Goal: Task Accomplishment & Management: Manage account settings

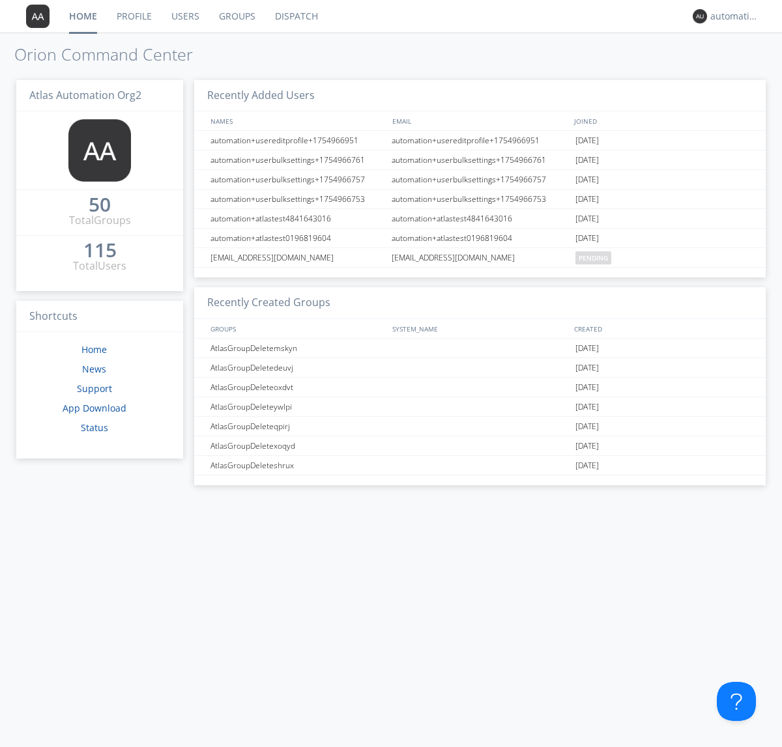
click at [134, 16] on link "Profile" at bounding box center [134, 16] width 55 height 33
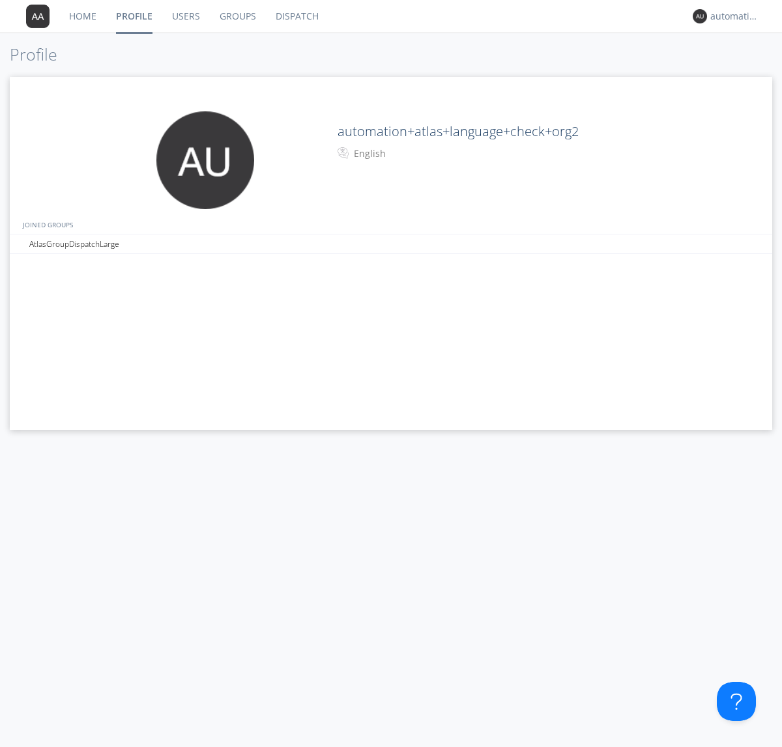
click at [406, 154] on div "English" at bounding box center [408, 153] width 109 height 13
click at [185, 16] on link "Users" at bounding box center [186, 16] width 48 height 33
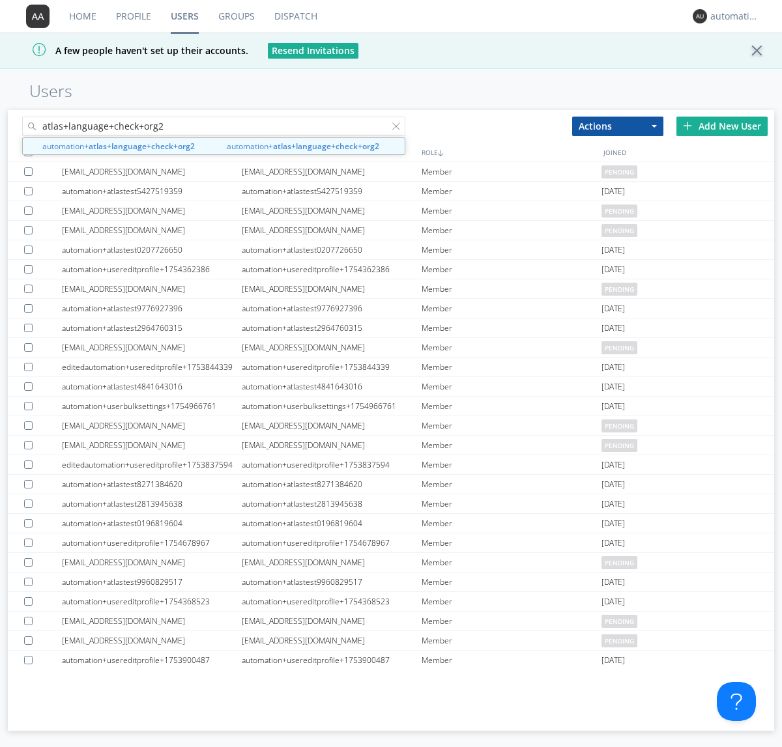
type input "atlas+language+check+org2"
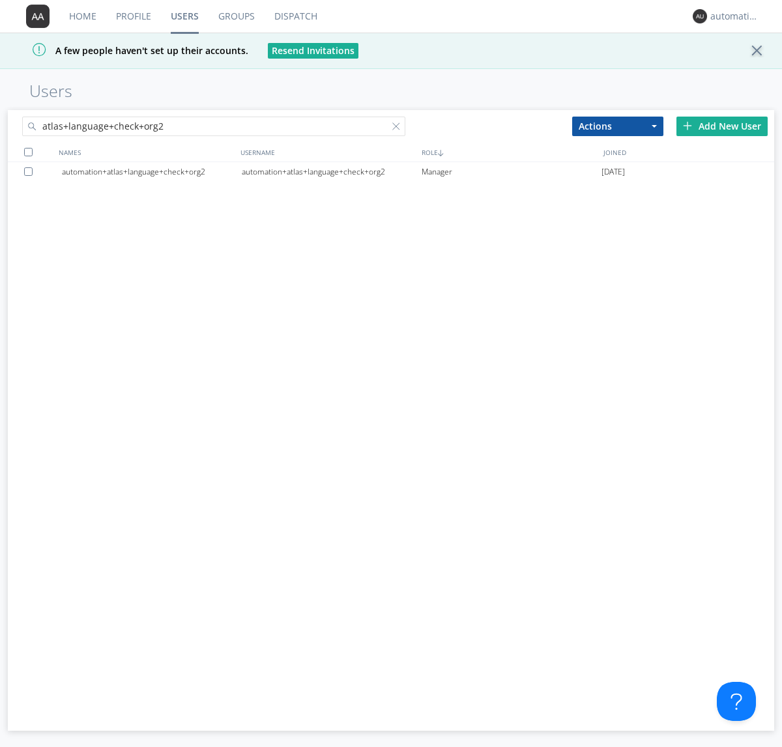
click at [331, 171] on div "automation+atlas+language+check+org2" at bounding box center [332, 172] width 180 height 20
click at [133, 16] on link "Profile" at bounding box center [133, 16] width 55 height 33
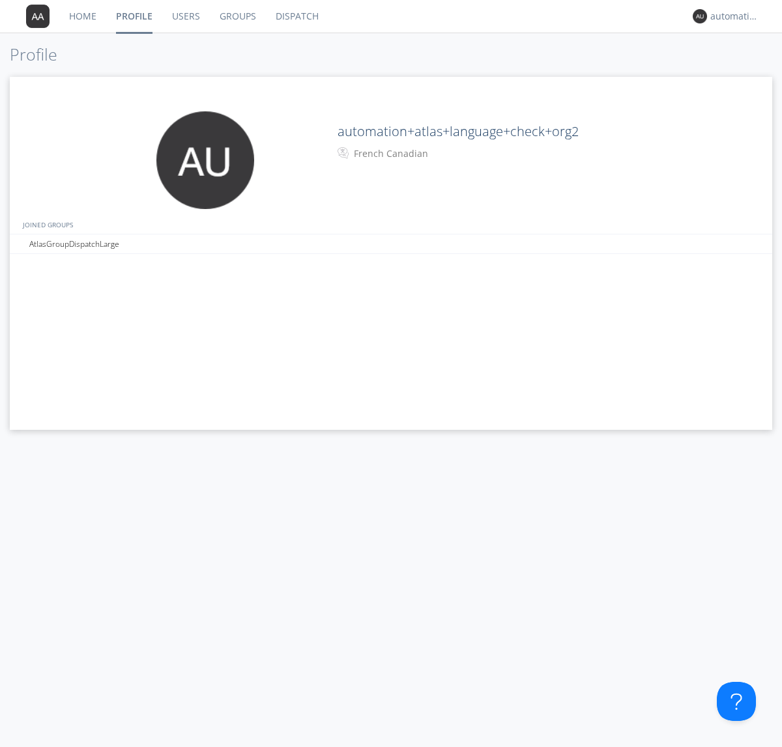
click at [406, 154] on div "French Canadian" at bounding box center [408, 153] width 109 height 13
click at [185, 16] on link "Users" at bounding box center [186, 16] width 48 height 33
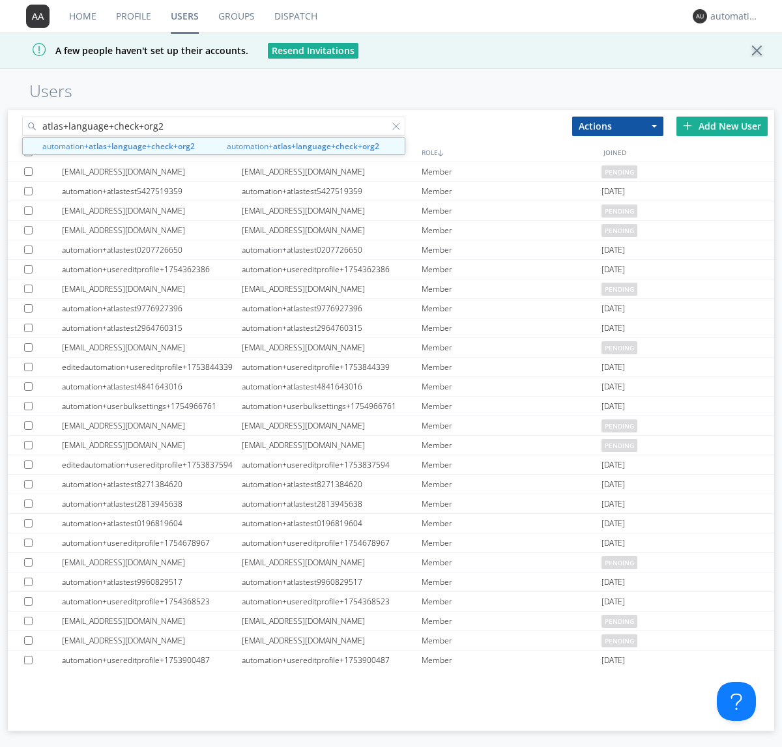
type input "atlas+language+check+org2"
